Goal: Information Seeking & Learning: Learn about a topic

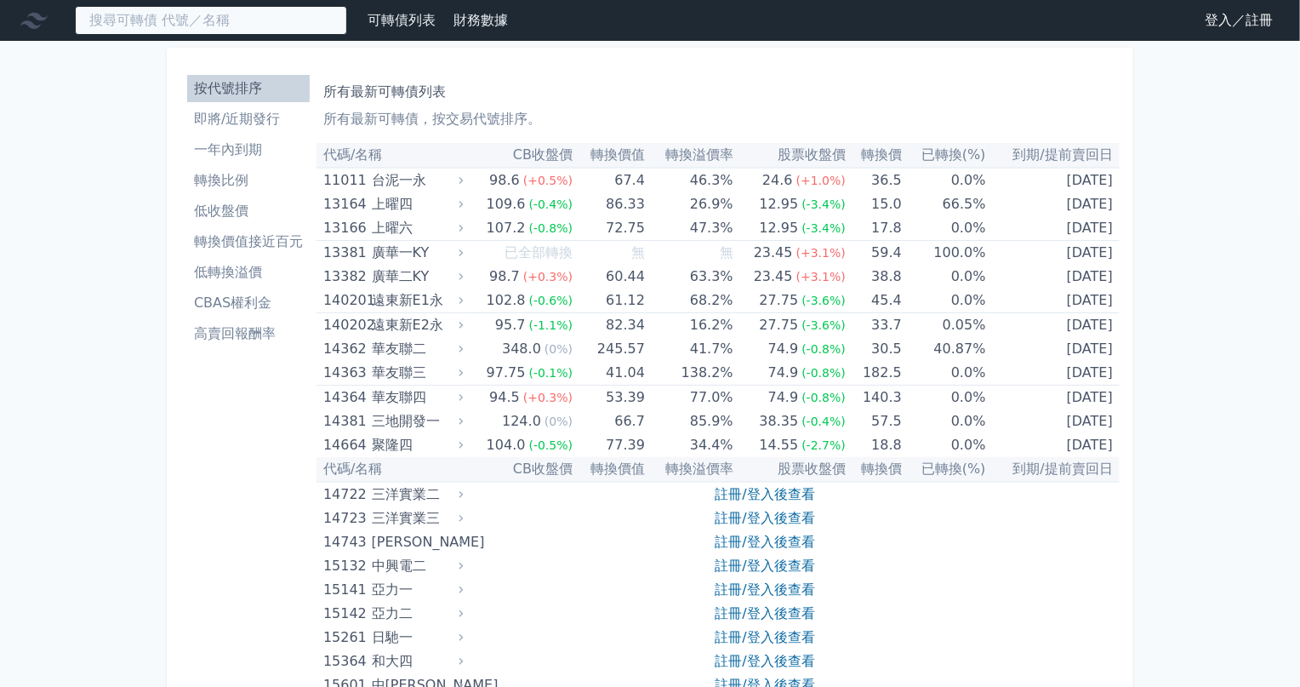
click at [223, 25] on input at bounding box center [211, 20] width 272 height 29
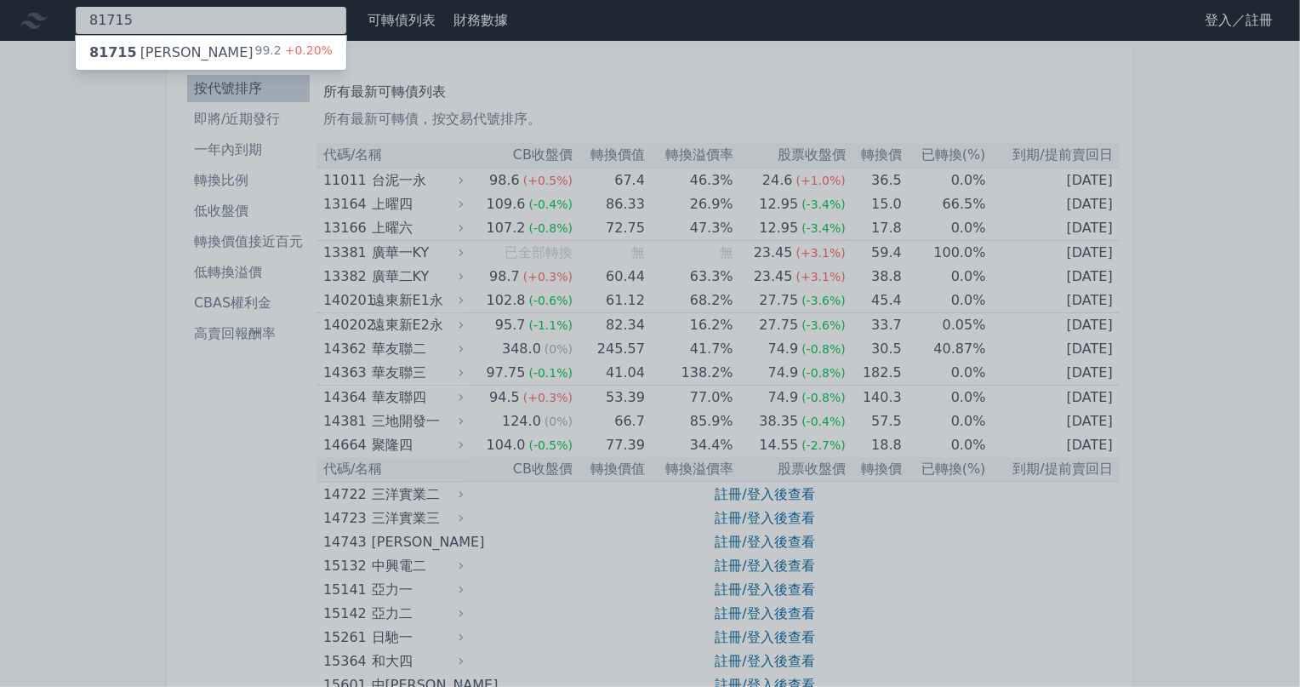
type input "81715"
click at [211, 52] on div "81715 天宇五 99.2 +0.20%" at bounding box center [211, 53] width 271 height 34
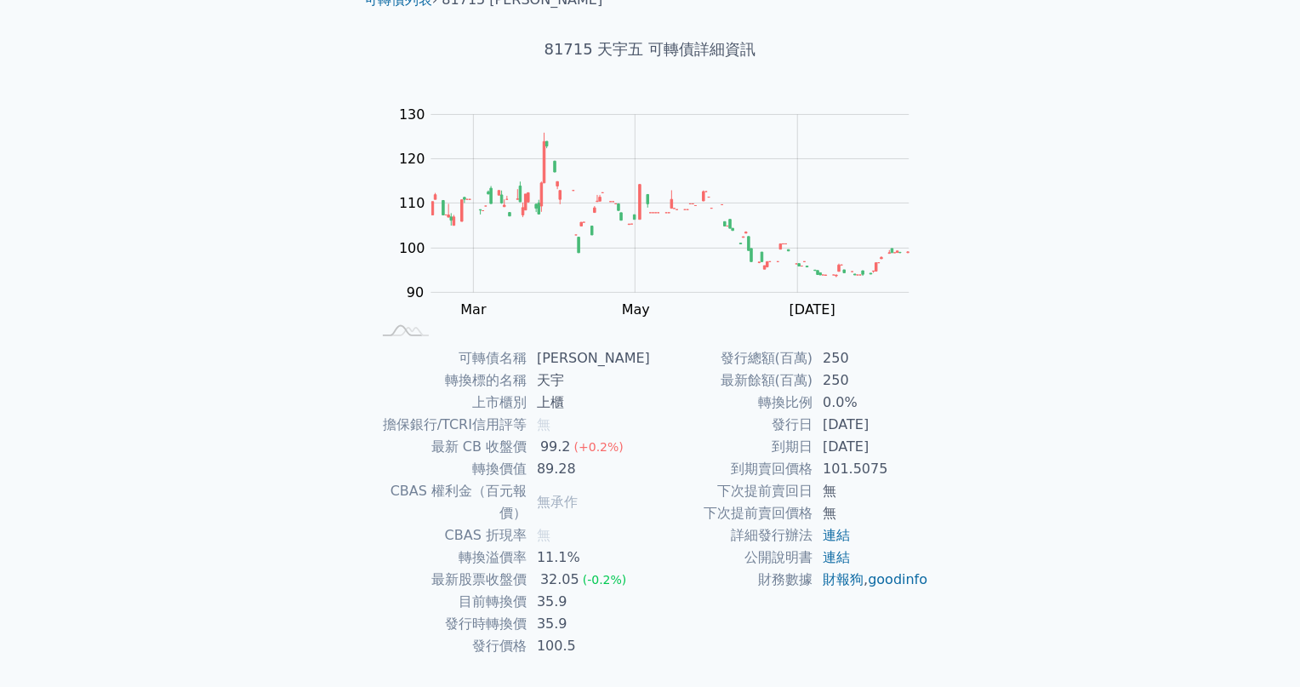
scroll to position [100, 0]
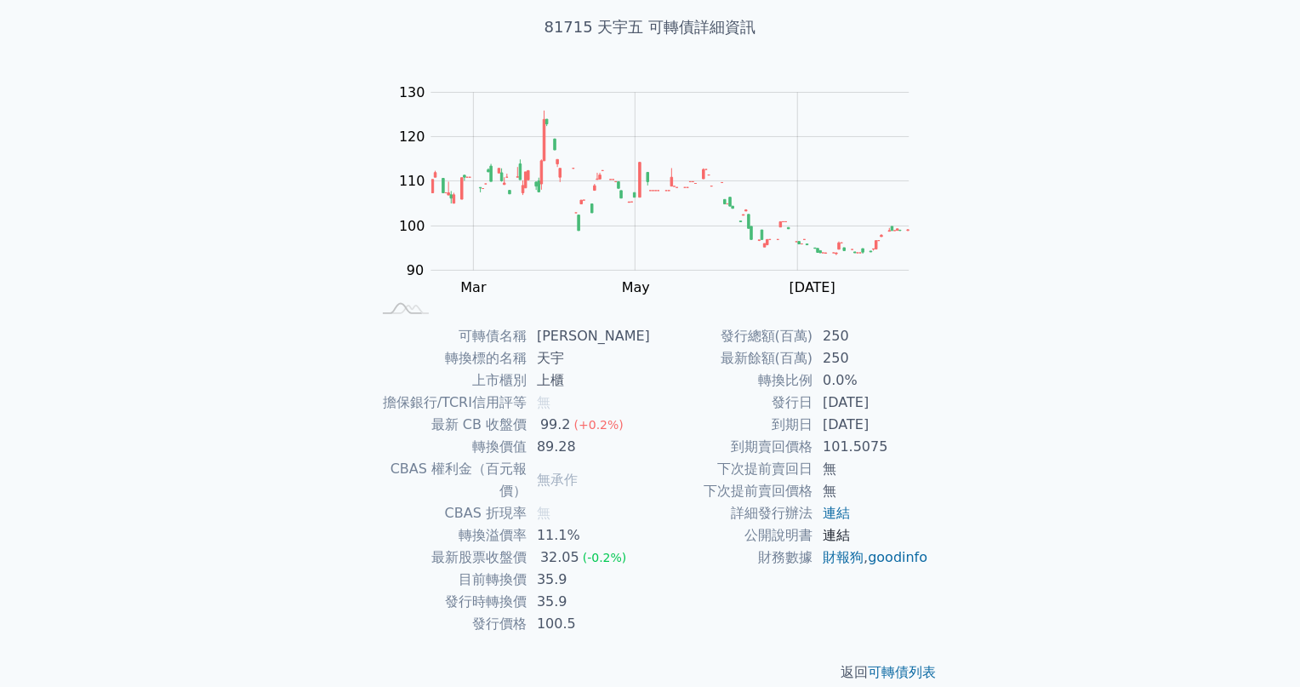
click at [835, 537] on link "連結" at bounding box center [836, 535] width 27 height 16
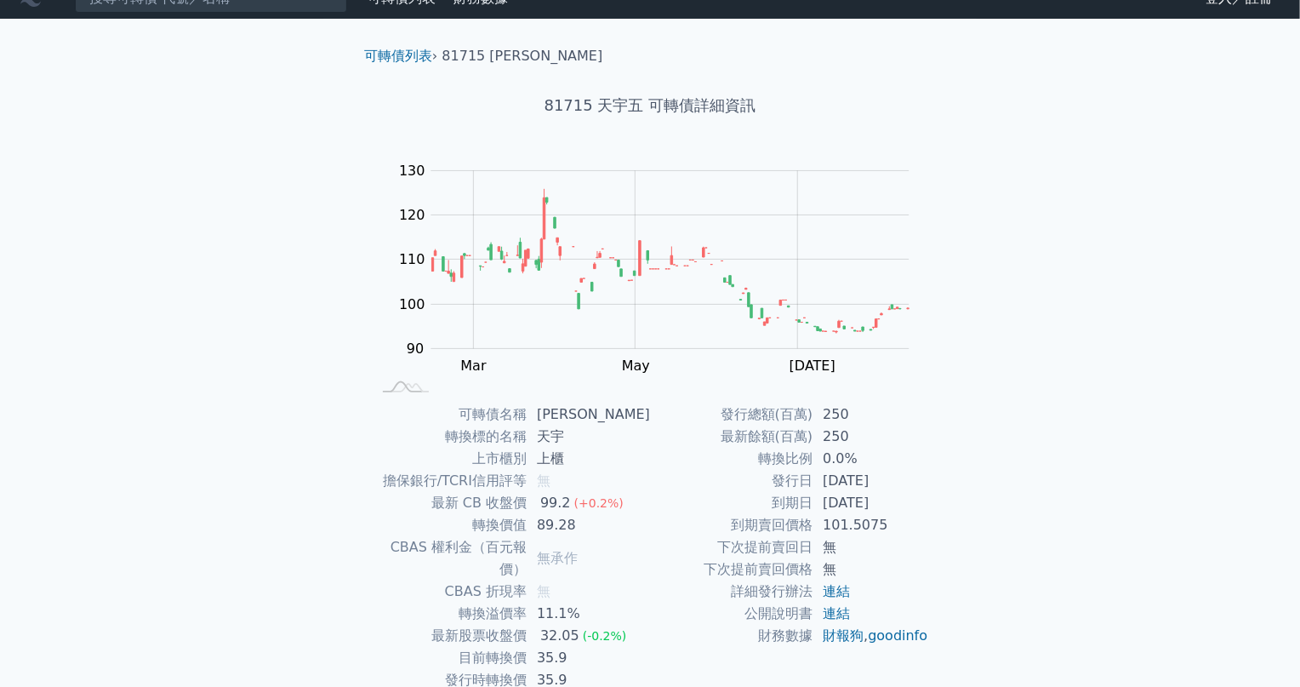
scroll to position [0, 0]
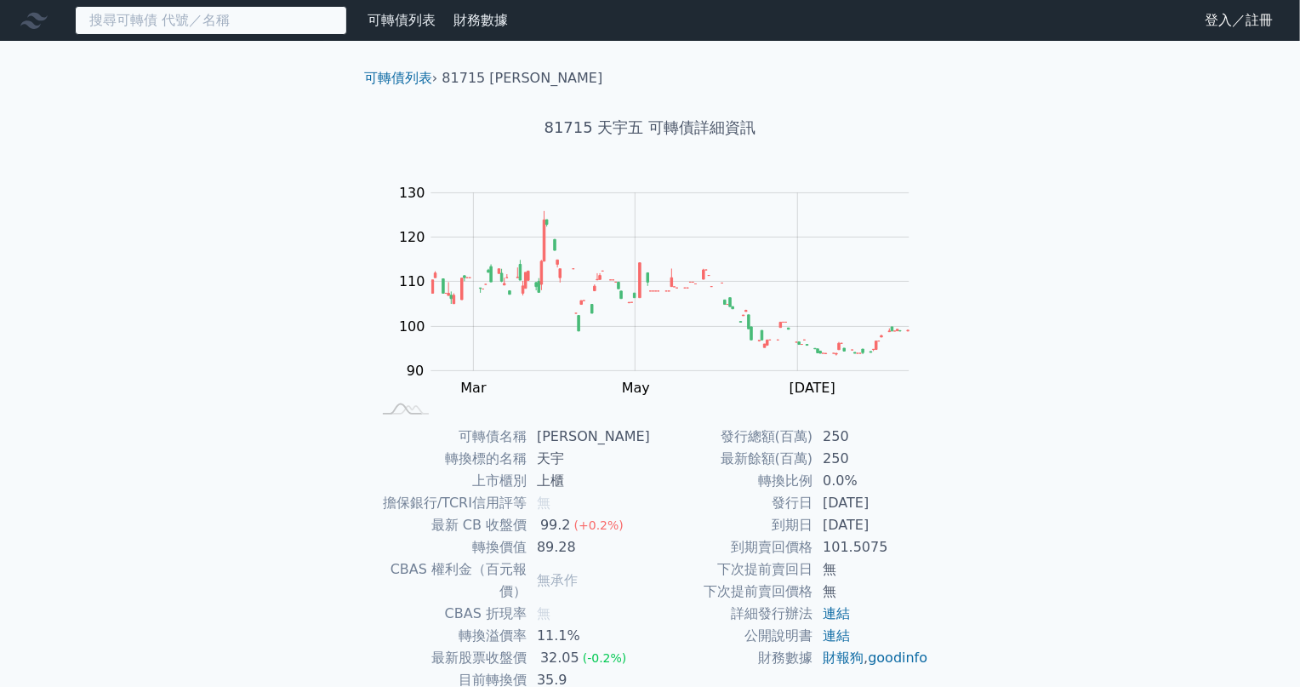
click at [151, 34] on input at bounding box center [211, 20] width 272 height 29
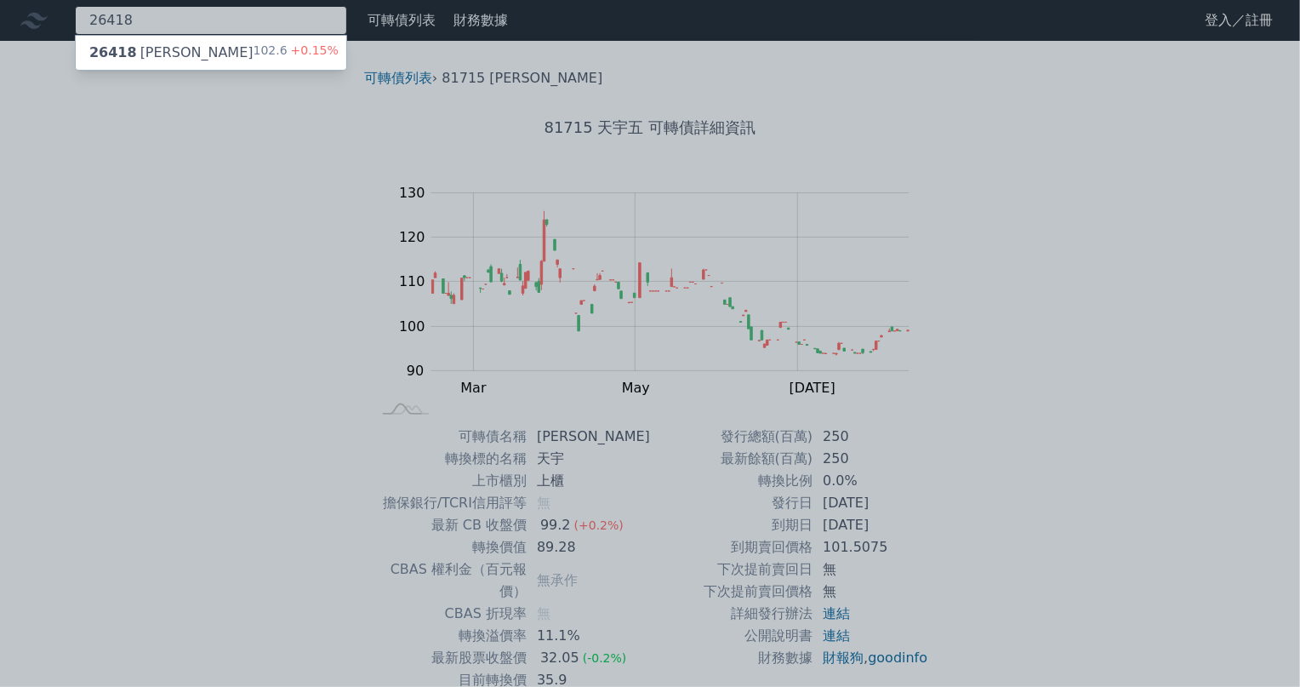
type input "26418"
click at [147, 54] on div "26418 [PERSON_NAME]" at bounding box center [171, 53] width 164 height 20
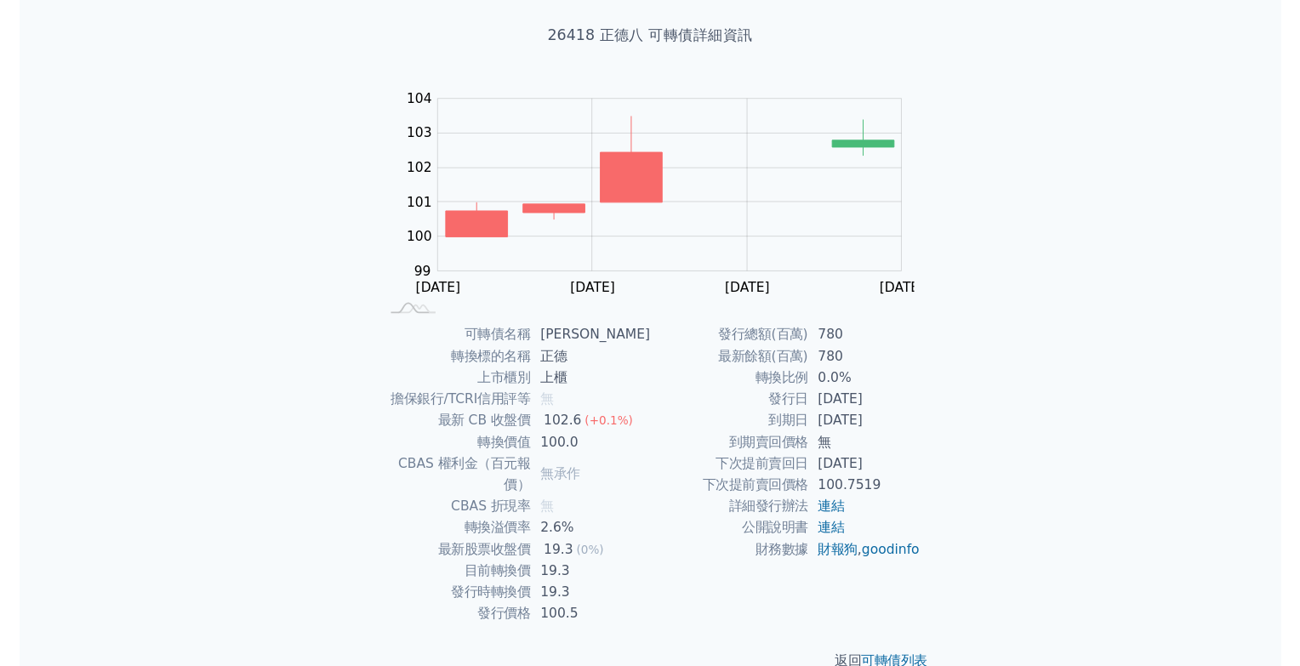
scroll to position [100, 0]
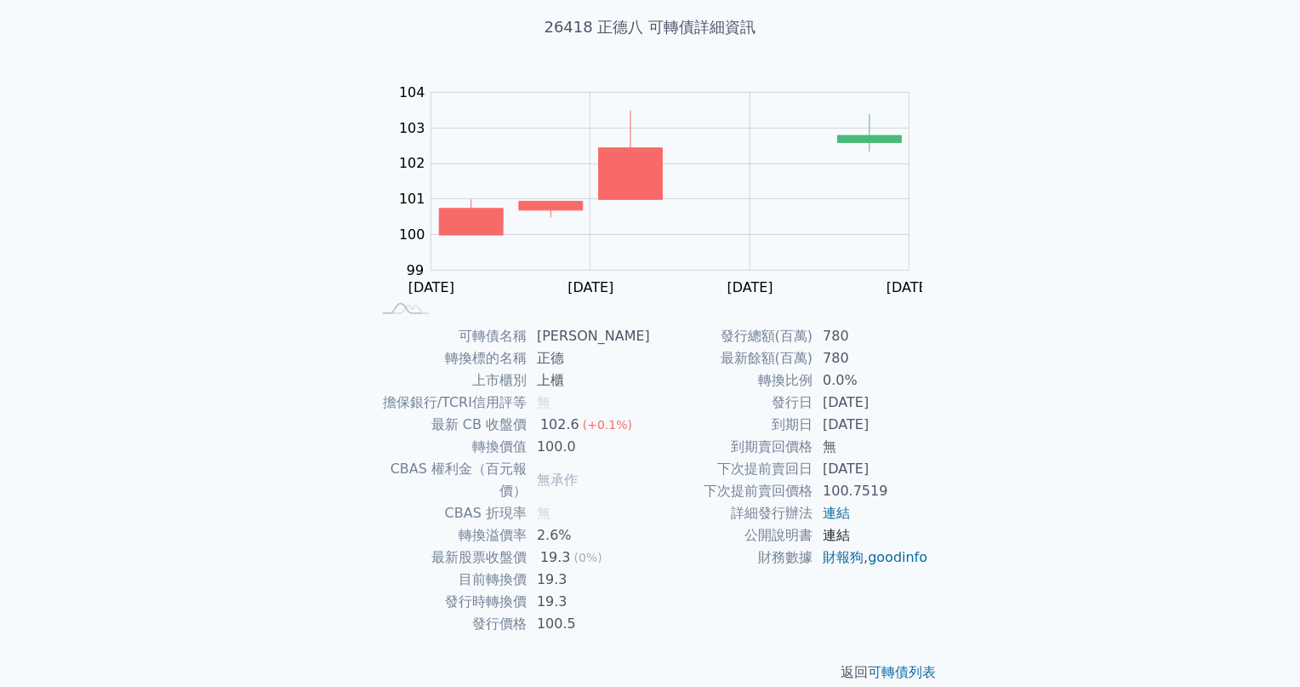
click at [841, 535] on link "連結" at bounding box center [836, 535] width 27 height 16
